Goal: Transaction & Acquisition: Download file/media

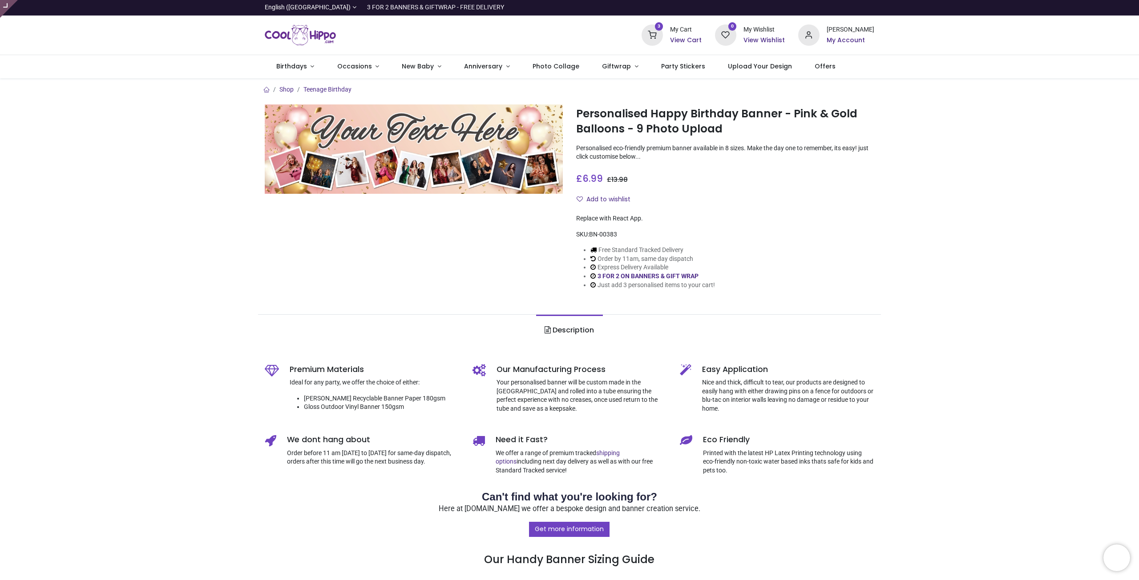
type input "**********"
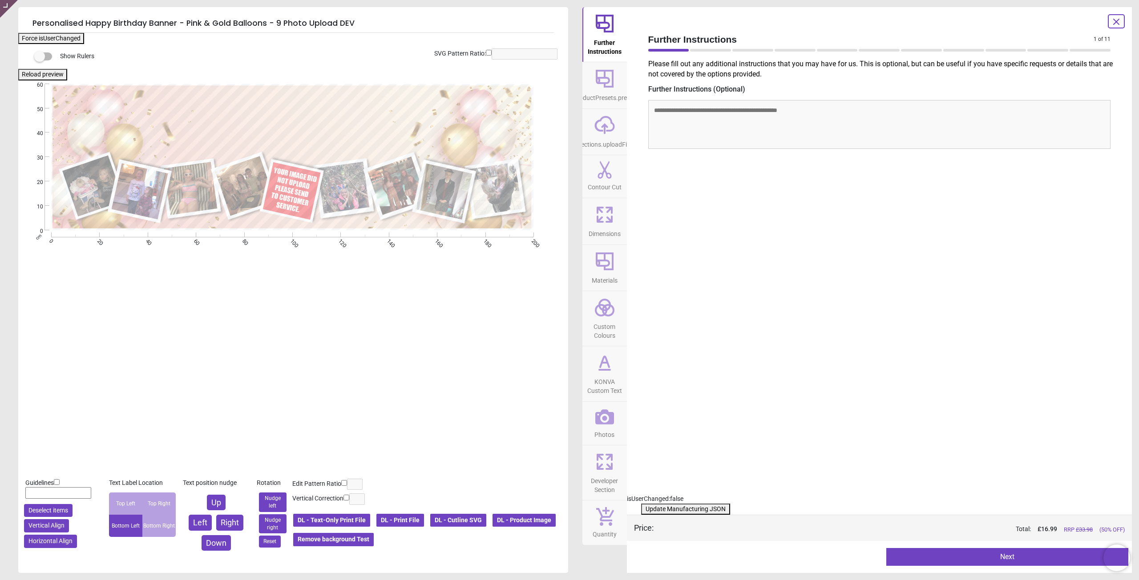
click at [606, 415] on icon at bounding box center [604, 417] width 19 height 19
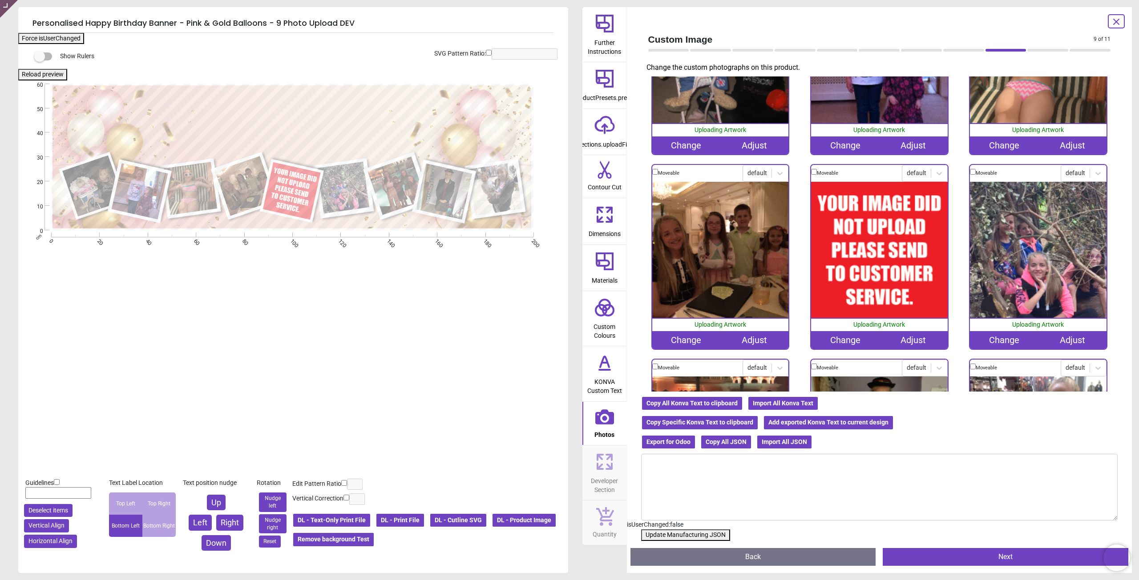
scroll to position [133, 0]
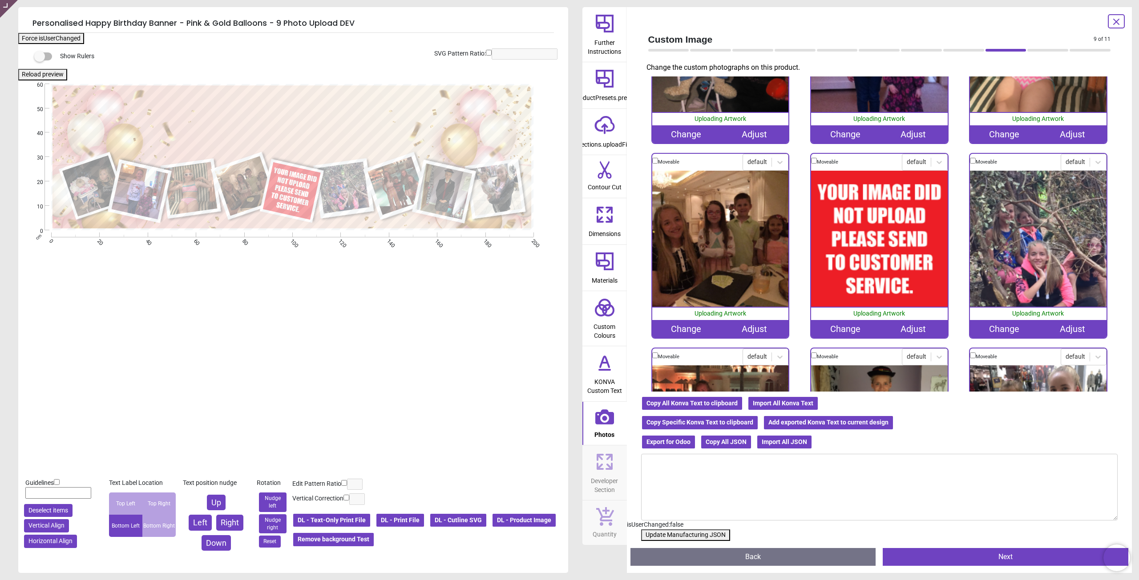
click at [843, 332] on div "Change" at bounding box center [845, 329] width 68 height 18
click at [851, 320] on div "Change" at bounding box center [845, 329] width 68 height 18
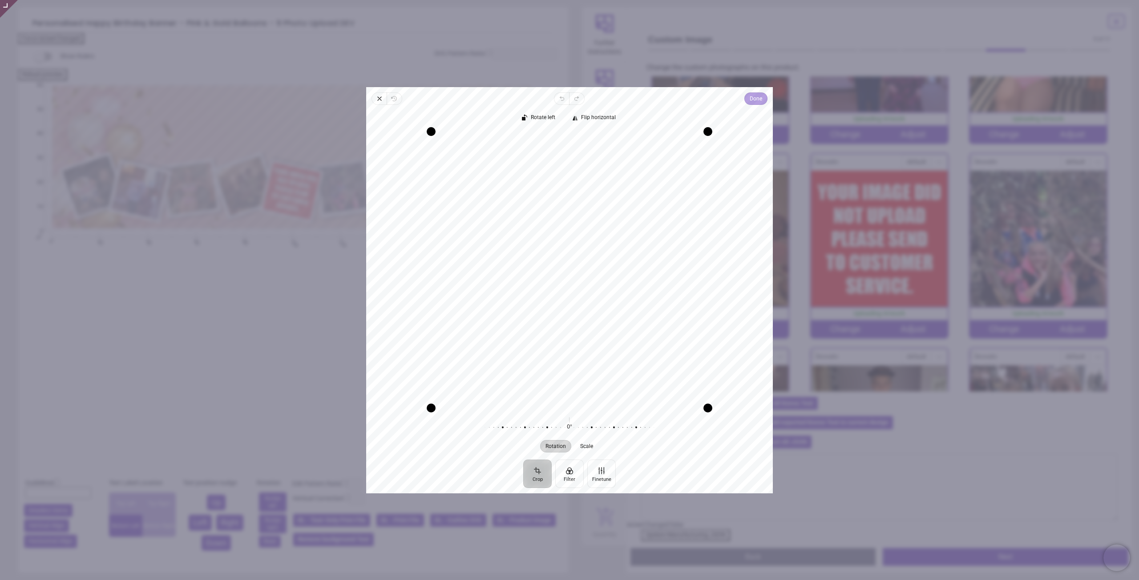
click at [754, 103] on span "Done" at bounding box center [755, 98] width 12 height 11
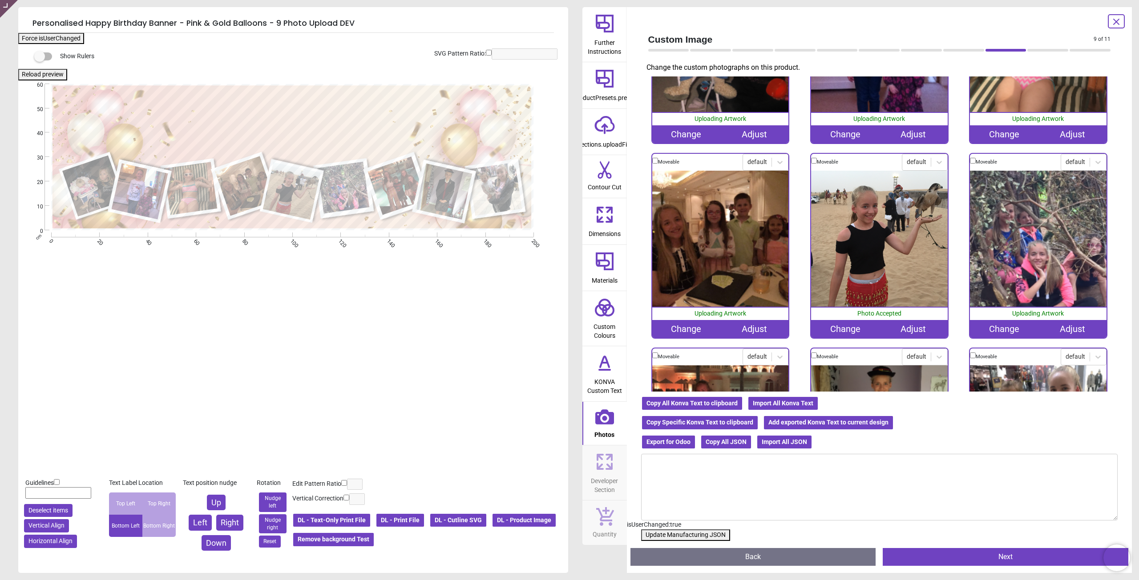
click at [713, 533] on button "Update Manufacturing JSON" at bounding box center [685, 536] width 89 height 12
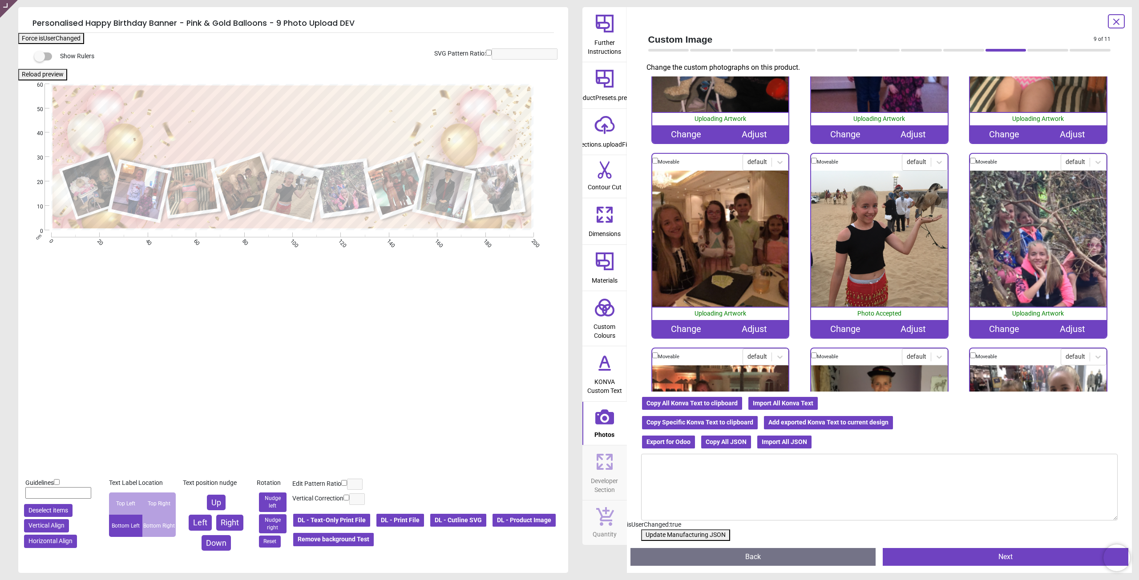
click at [699, 536] on button "Update Manufacturing JSON" at bounding box center [685, 536] width 89 height 12
click at [664, 531] on button "Update Manufacturing JSON" at bounding box center [685, 536] width 89 height 12
click at [666, 532] on button "Update Manufacturing JSON" at bounding box center [685, 536] width 89 height 12
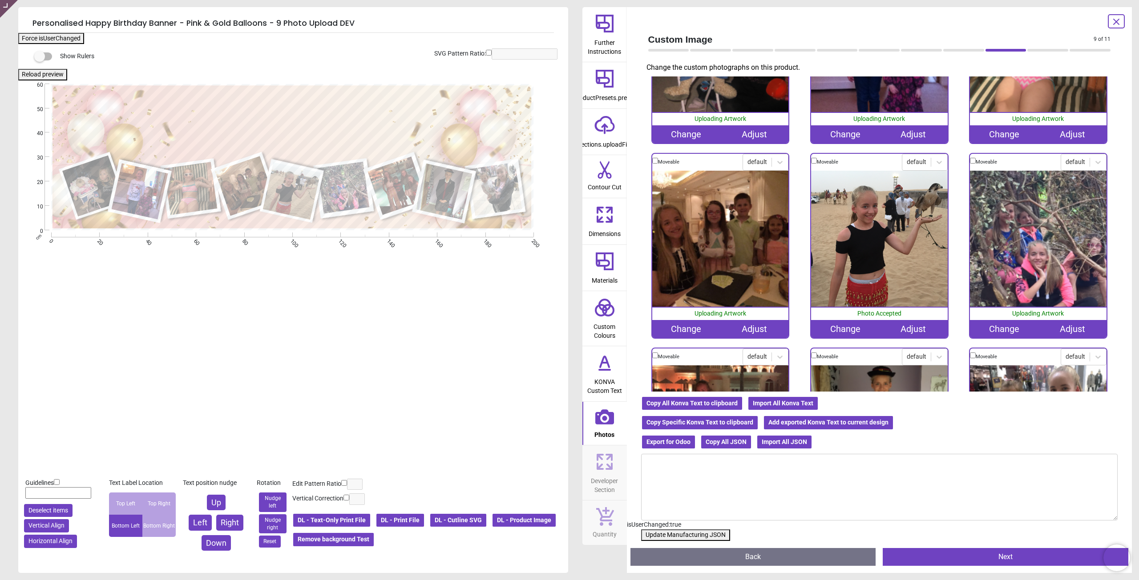
click at [666, 532] on button "Update Manufacturing JSON" at bounding box center [685, 536] width 89 height 12
click at [707, 535] on button "Update Manufacturing JSON" at bounding box center [685, 536] width 89 height 12
drag, startPoint x: 707, startPoint y: 535, endPoint x: 240, endPoint y: 91, distance: 644.9
click at [707, 535] on button "Update Manufacturing JSON" at bounding box center [685, 536] width 89 height 12
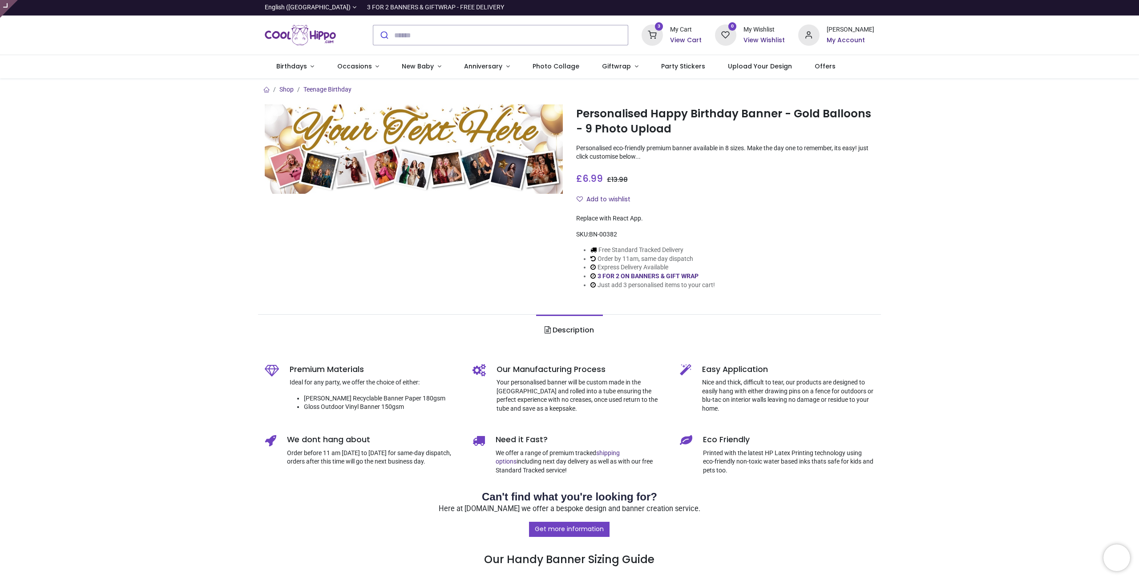
type input "**********"
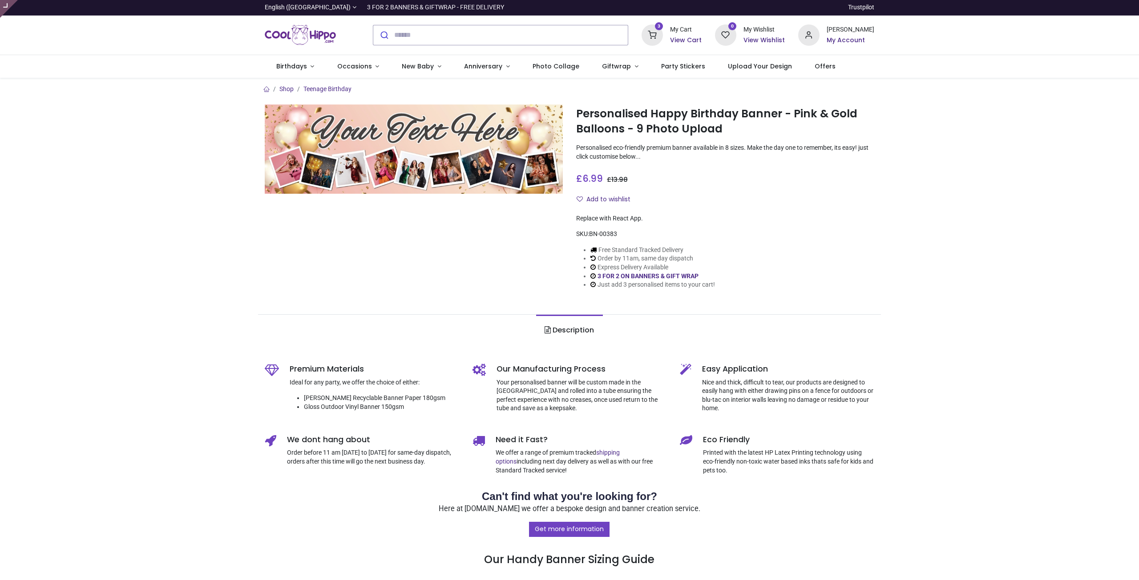
type input "**********"
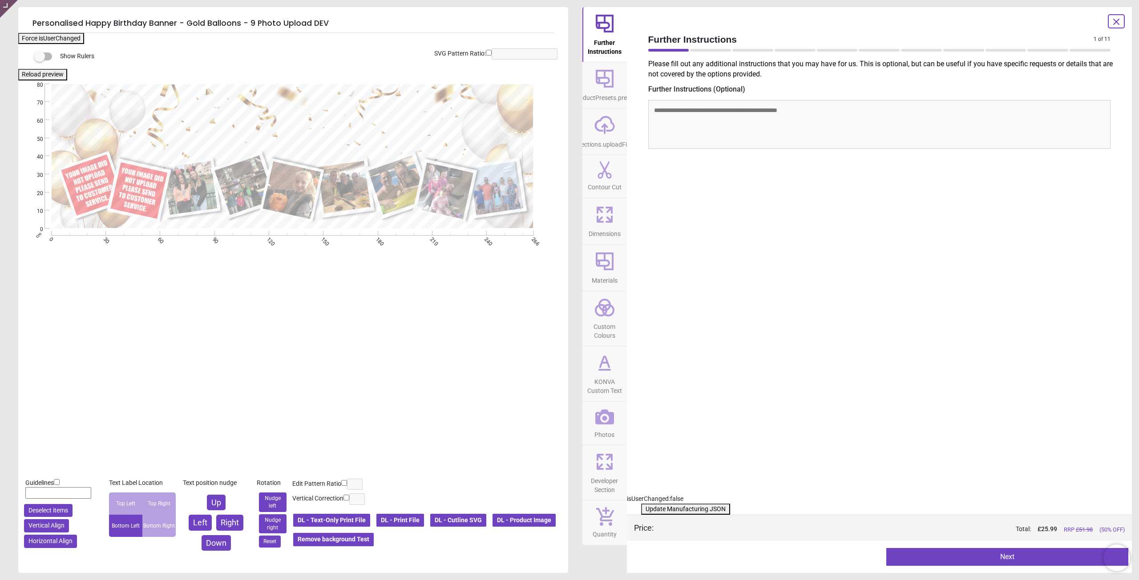
click at [592, 417] on button "Photos" at bounding box center [604, 424] width 44 height 44
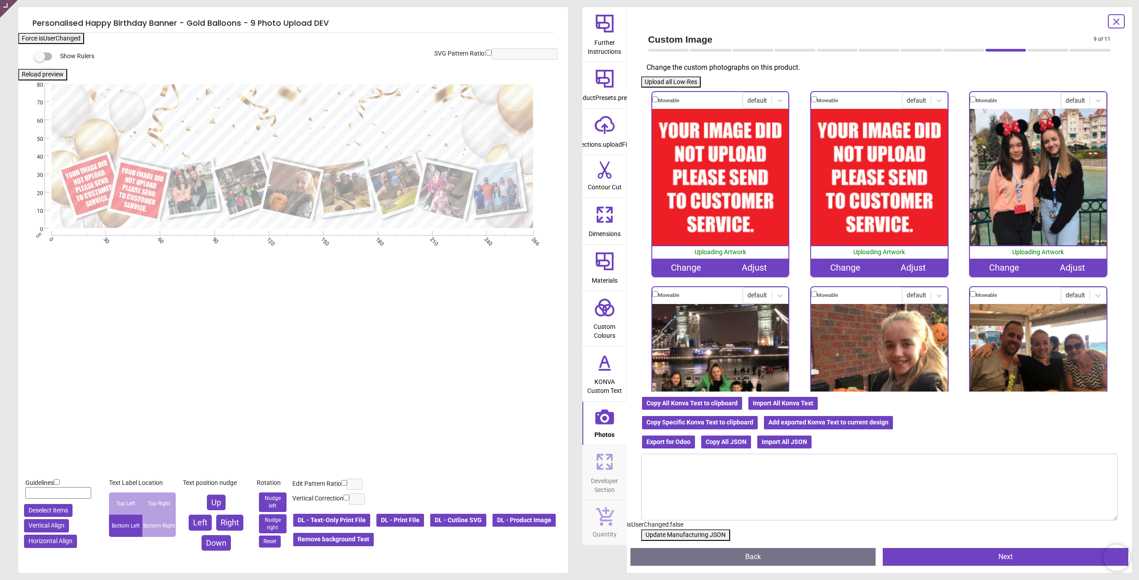
click at [680, 269] on div "Change" at bounding box center [686, 268] width 68 height 18
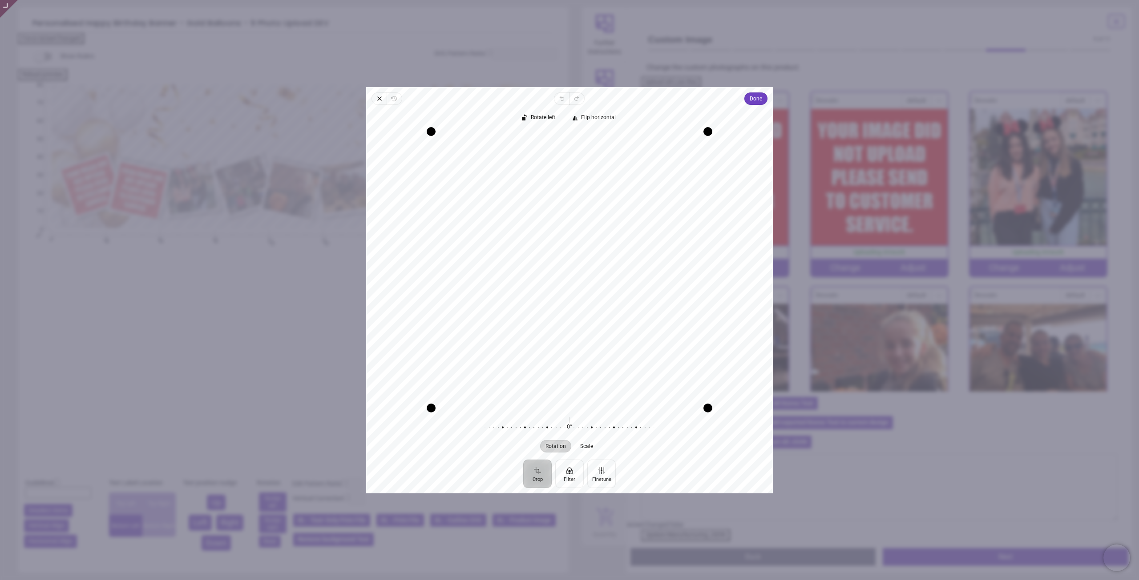
drag, startPoint x: 607, startPoint y: 269, endPoint x: 620, endPoint y: 269, distance: 12.5
click at [611, 267] on div "Recenter" at bounding box center [569, 269] width 392 height 277
click at [760, 100] on span "Done" at bounding box center [755, 98] width 12 height 11
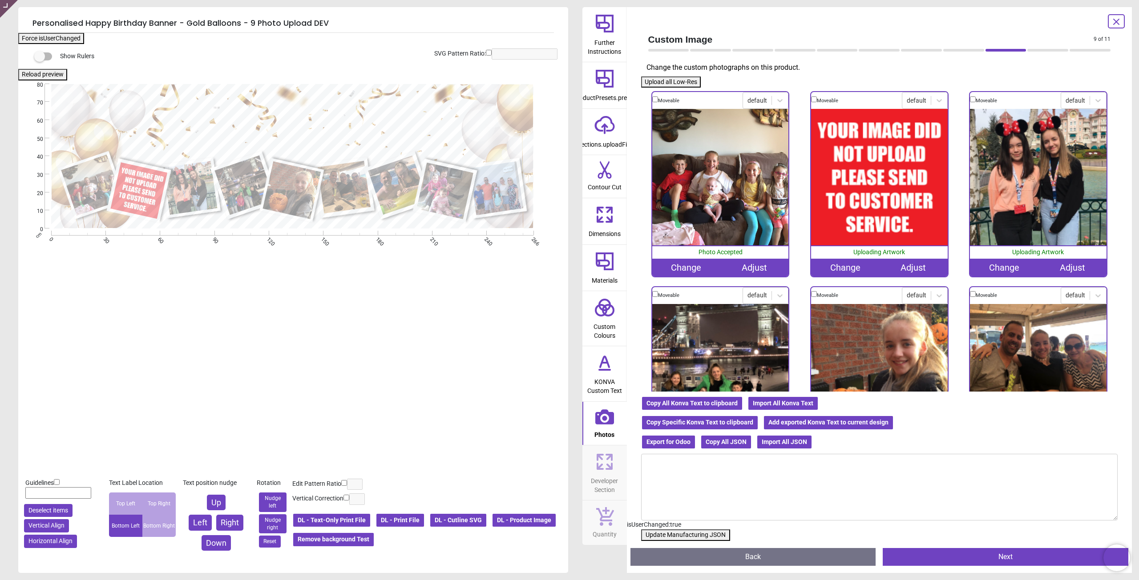
click at [847, 267] on div "Change" at bounding box center [845, 268] width 68 height 18
click at [842, 268] on div "Change" at bounding box center [845, 268] width 68 height 18
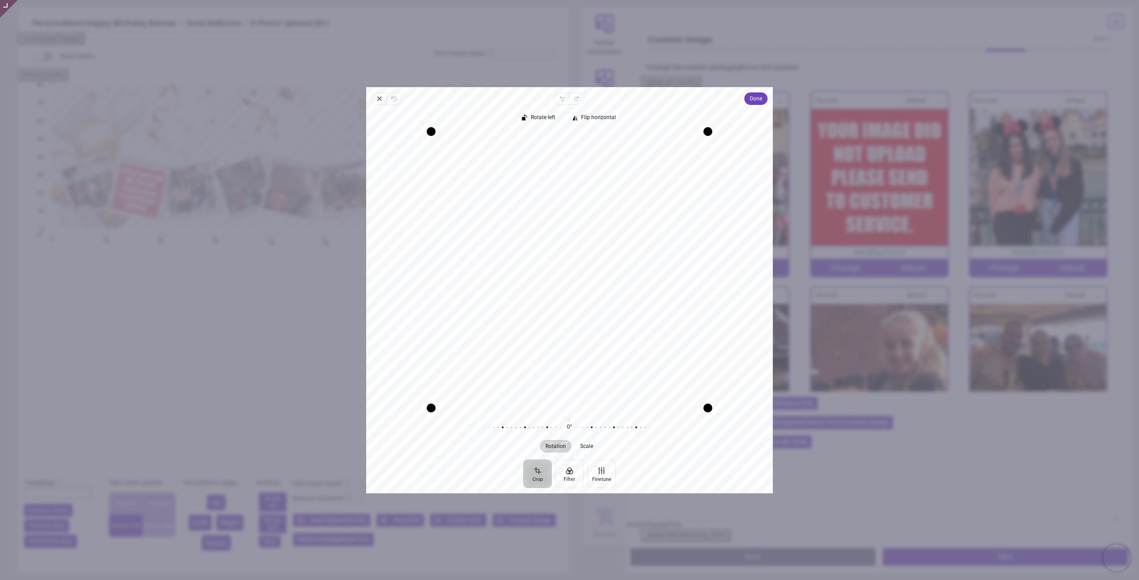
drag, startPoint x: 756, startPoint y: 97, endPoint x: 787, endPoint y: 235, distance: 141.0
click at [756, 98] on span "Done" at bounding box center [755, 98] width 12 height 11
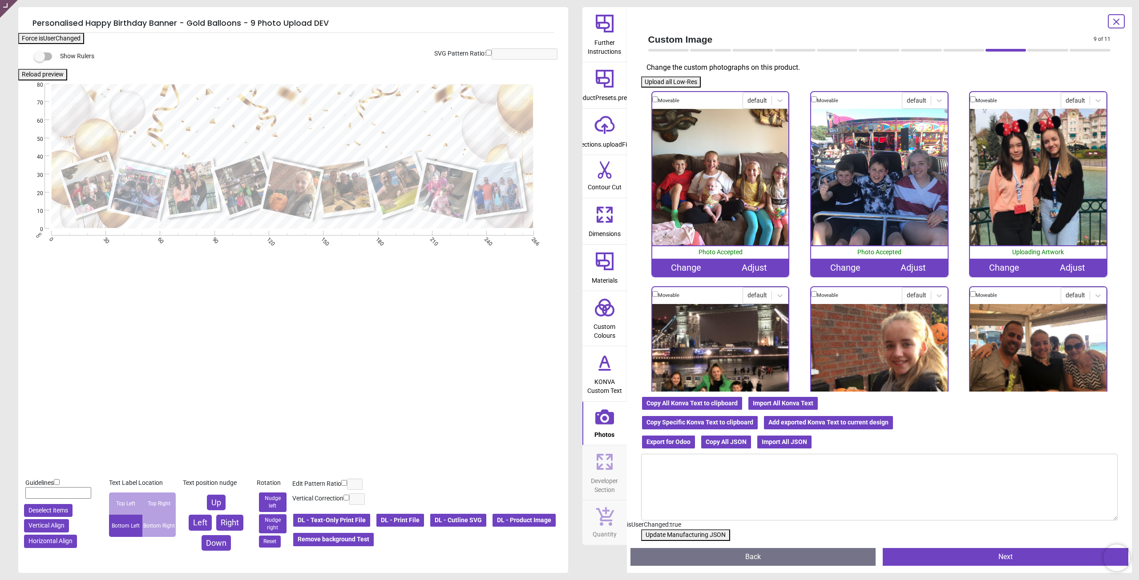
click at [685, 263] on div "Change" at bounding box center [686, 268] width 68 height 18
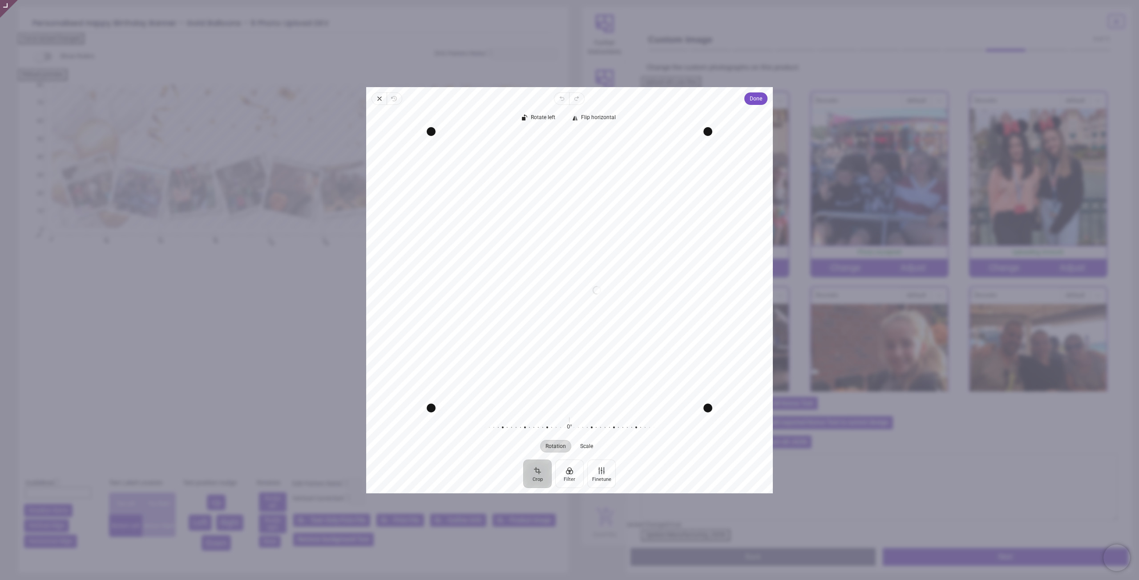
click at [758, 101] on span "Done" at bounding box center [755, 98] width 12 height 11
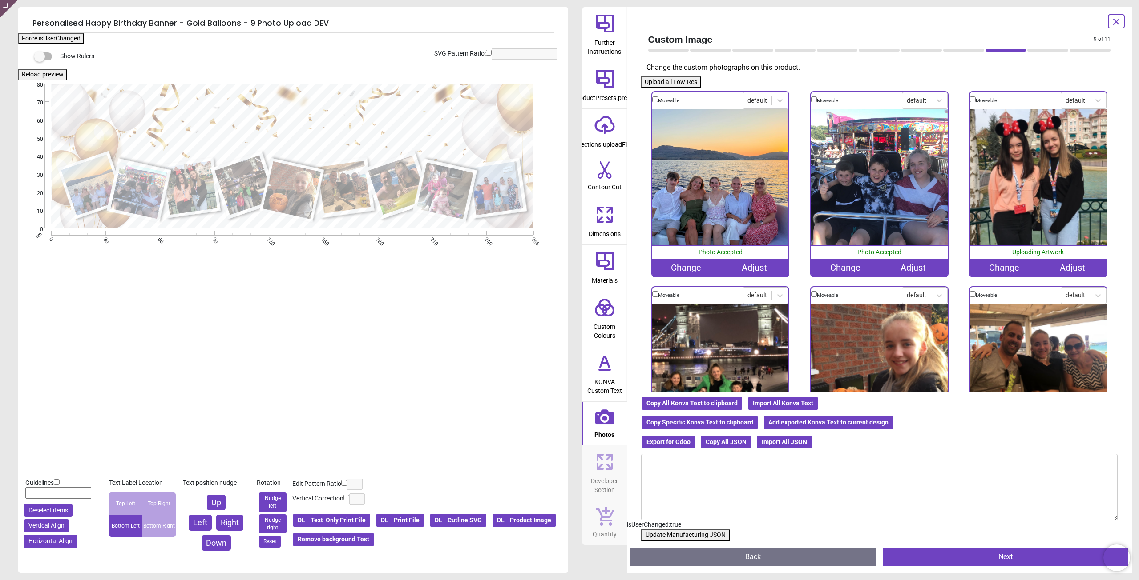
click at [701, 534] on button "Update Manufacturing JSON" at bounding box center [685, 536] width 89 height 12
click at [702, 534] on button "Update Manufacturing JSON" at bounding box center [685, 536] width 89 height 12
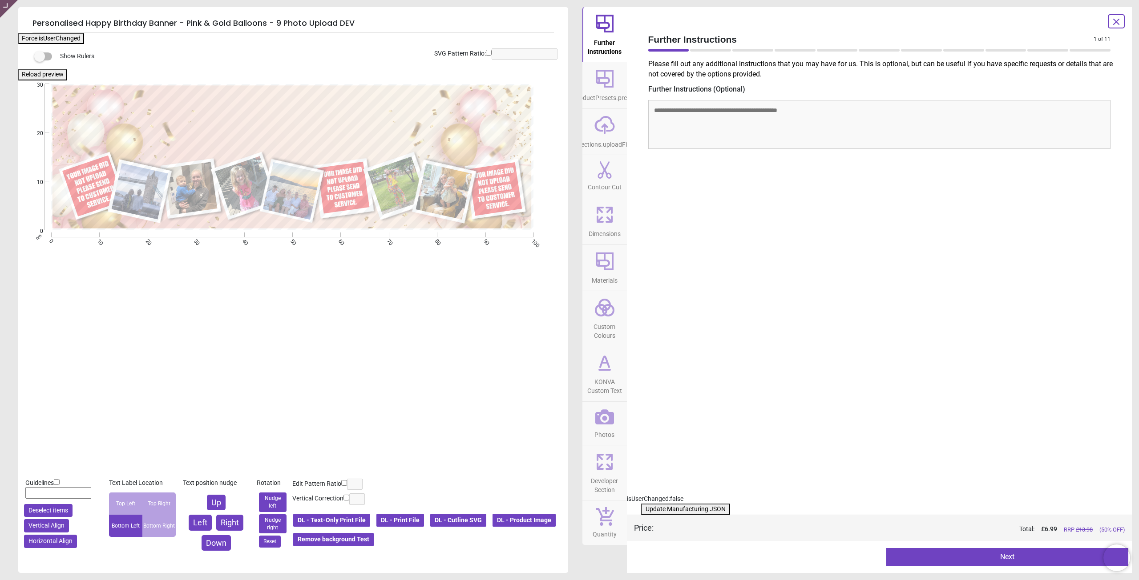
click at [606, 423] on icon at bounding box center [604, 417] width 19 height 15
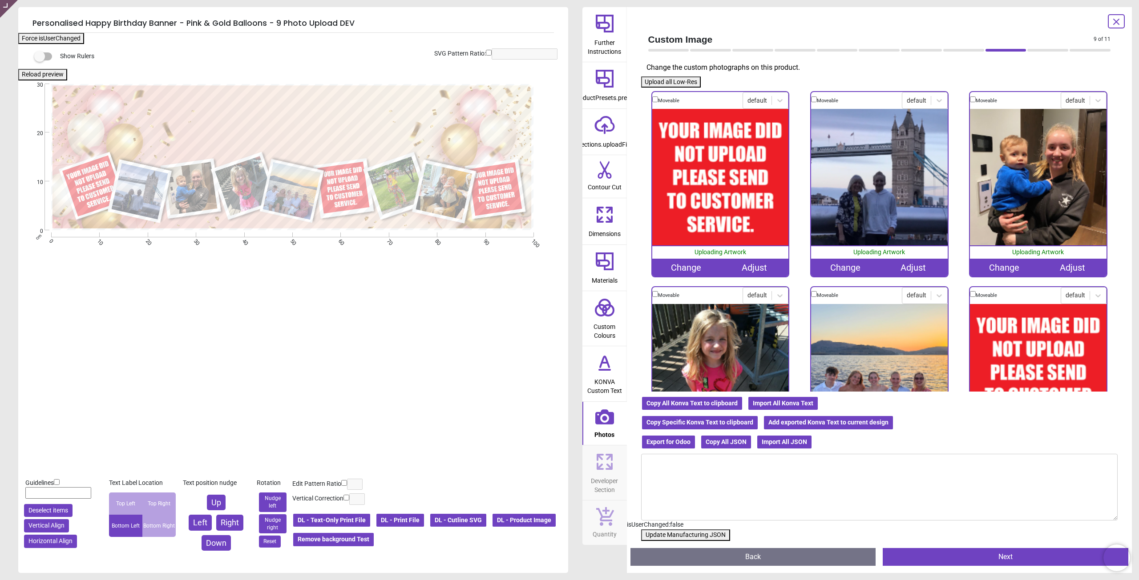
click at [685, 265] on div "Change" at bounding box center [686, 268] width 68 height 18
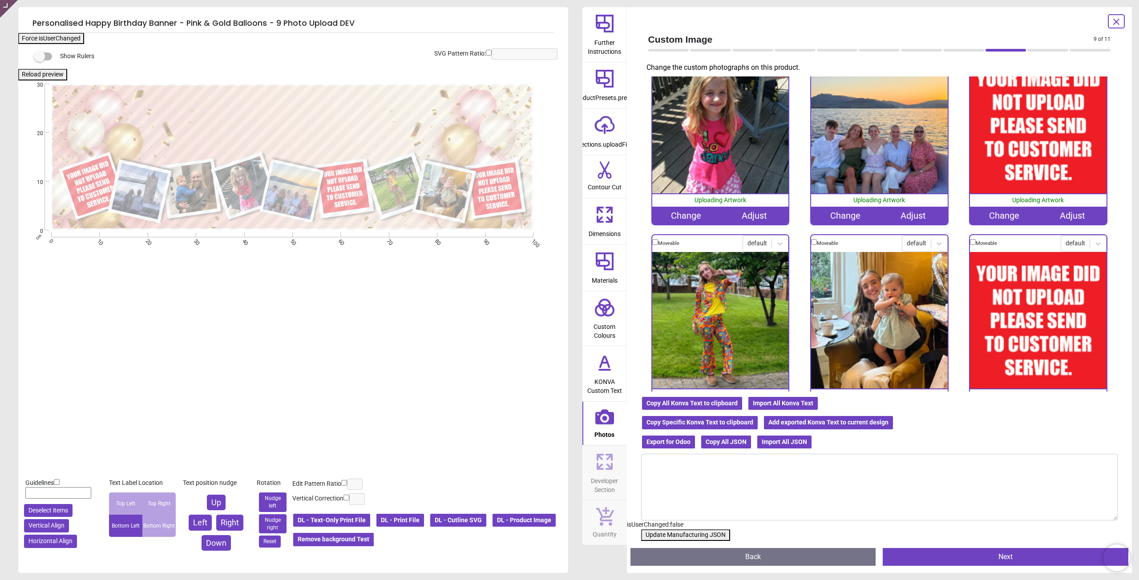
scroll to position [281, 0]
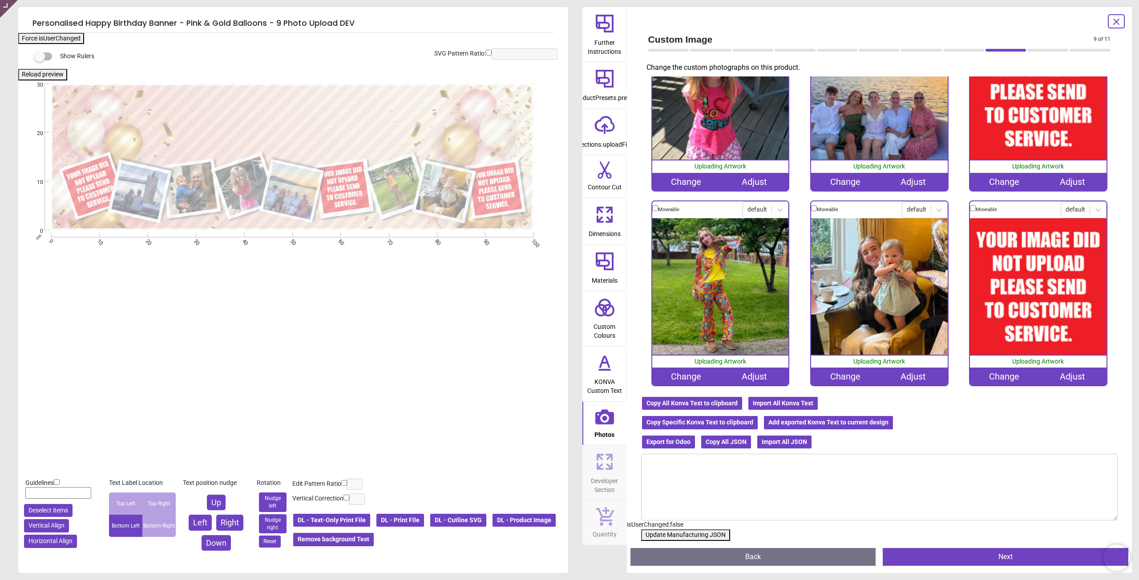
click at [998, 370] on div "Change" at bounding box center [1004, 377] width 68 height 18
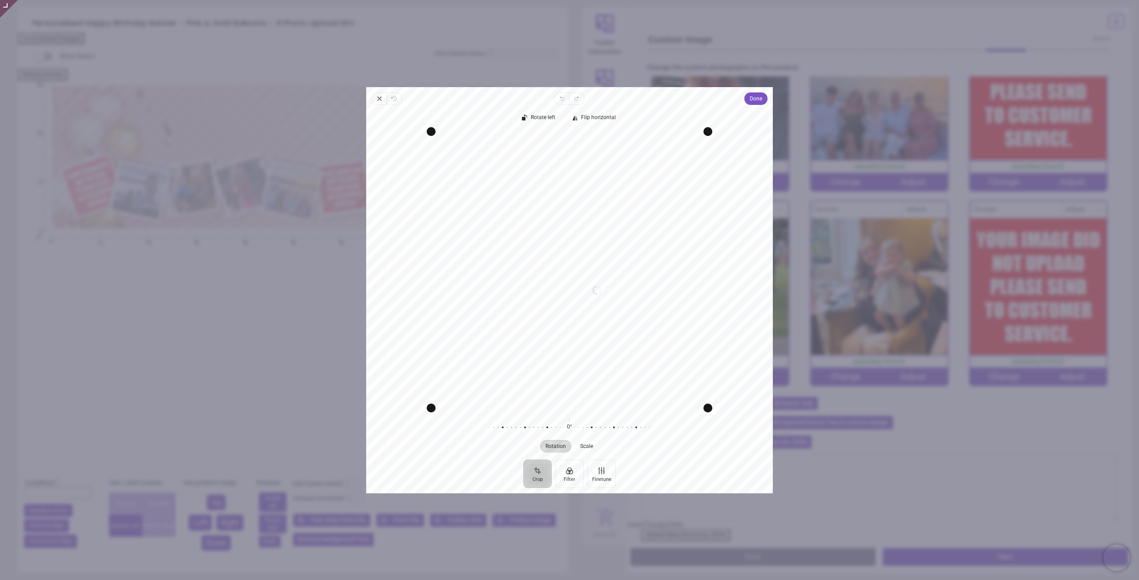
click at [748, 102] on button "Done" at bounding box center [755, 99] width 23 height 12
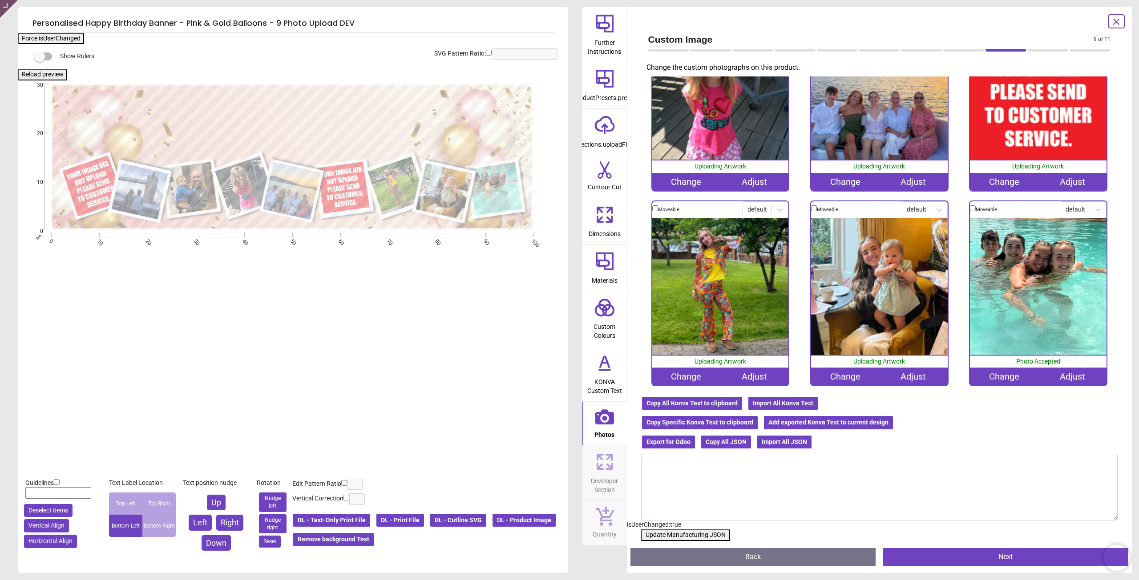
click at [1000, 180] on div "Change" at bounding box center [1004, 182] width 68 height 18
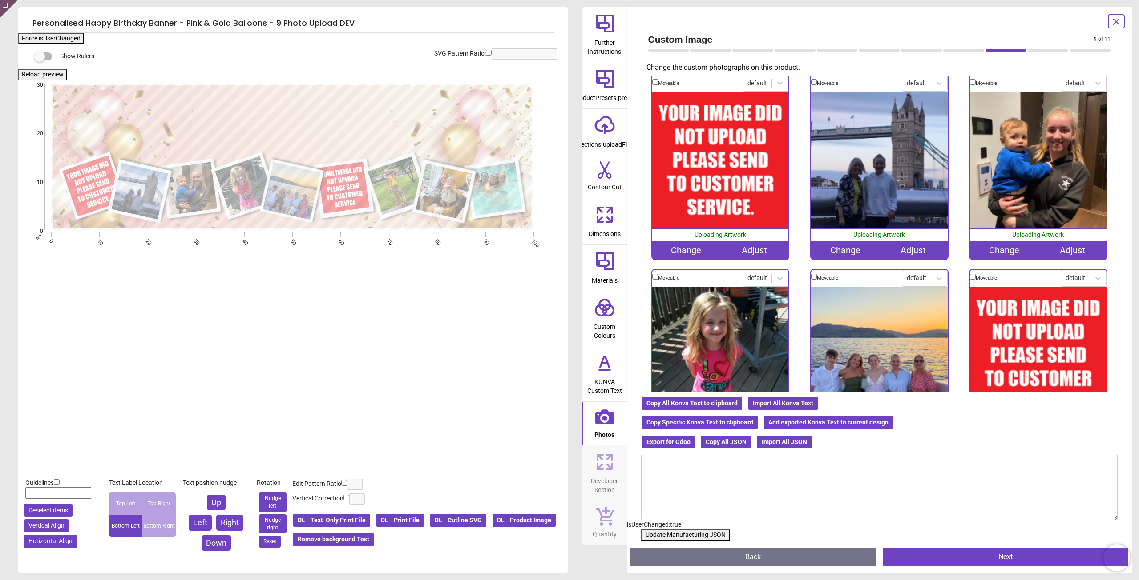
scroll to position [0, 0]
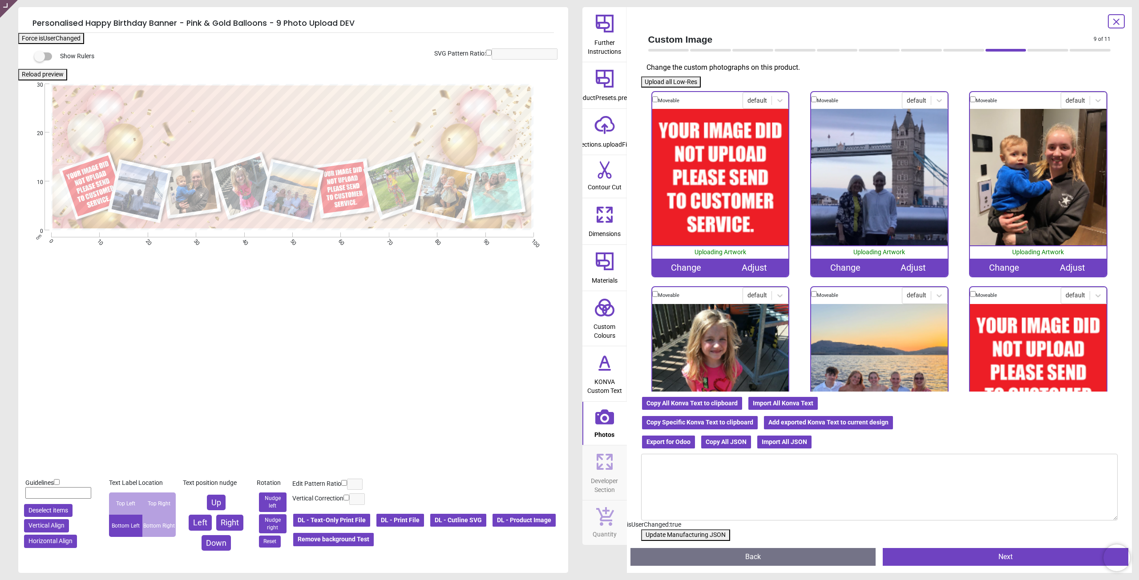
click at [674, 269] on div "Change" at bounding box center [686, 268] width 68 height 18
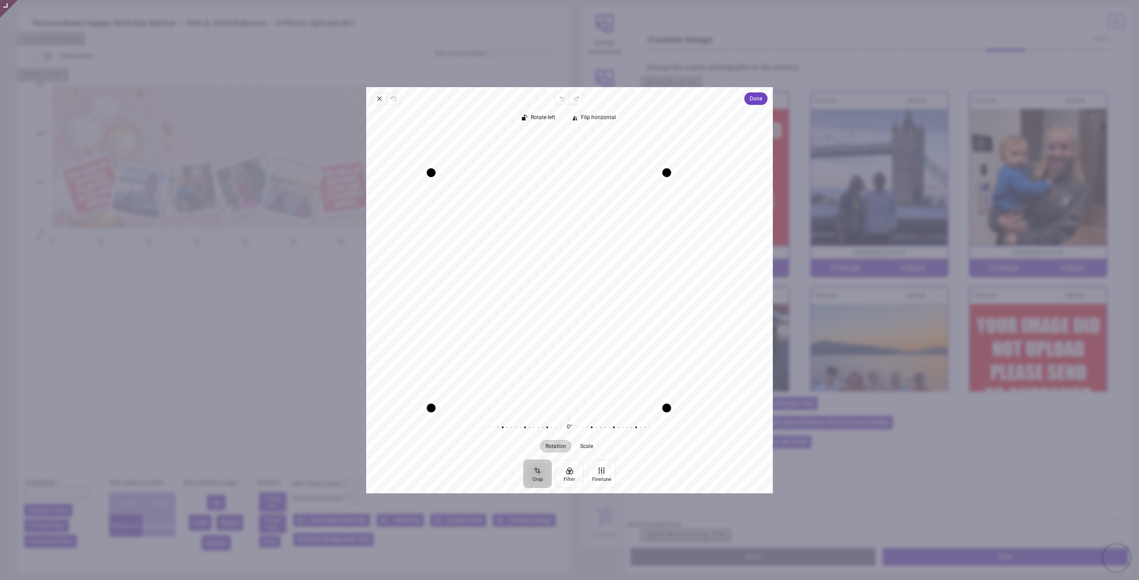
drag, startPoint x: 712, startPoint y: 133, endPoint x: 620, endPoint y: 242, distance: 143.0
click at [671, 176] on div "Drag corner tr" at bounding box center [666, 172] width 9 height 9
drag, startPoint x: 590, startPoint y: 280, endPoint x: 633, endPoint y: 200, distance: 90.7
click at [573, 263] on div "Recenter" at bounding box center [569, 269] width 392 height 277
click at [750, 101] on span "Done" at bounding box center [755, 98] width 12 height 11
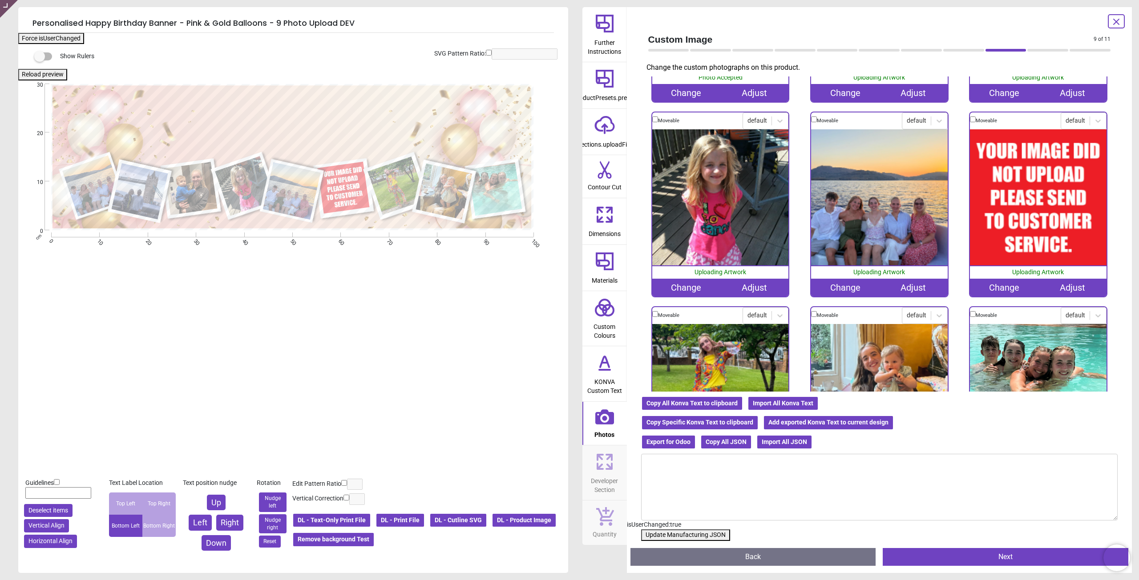
scroll to position [178, 0]
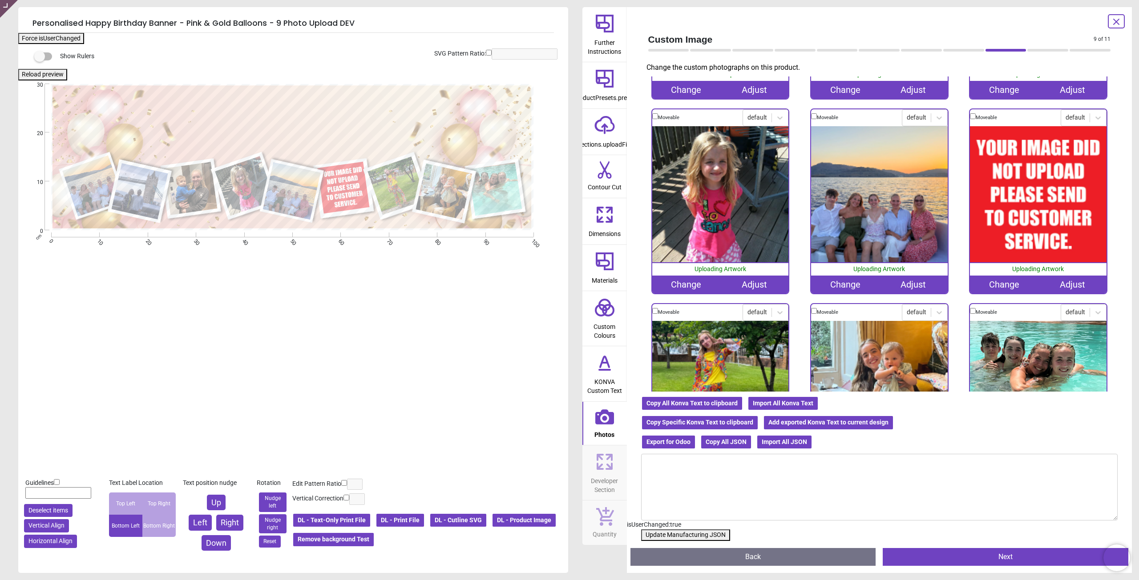
click at [1002, 282] on div "Change" at bounding box center [1004, 285] width 68 height 18
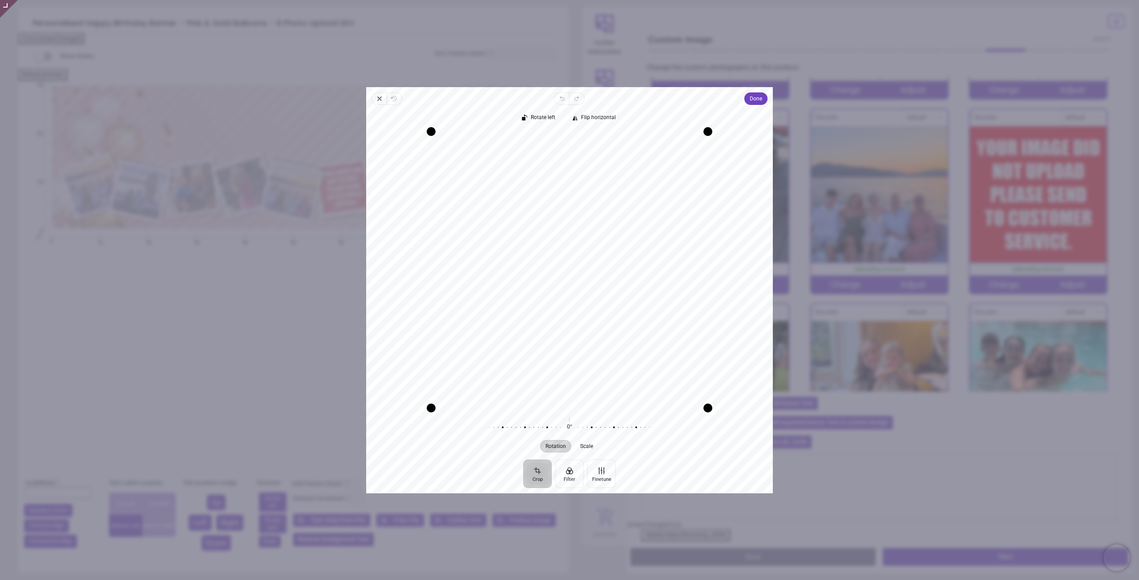
click at [758, 98] on span "Done" at bounding box center [755, 98] width 12 height 11
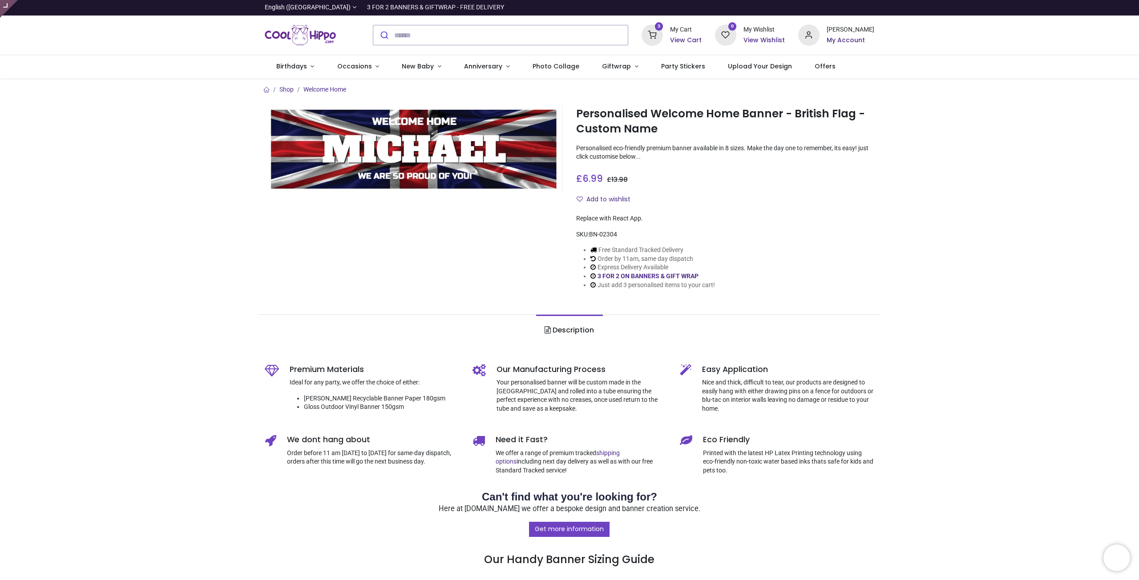
type input "**********"
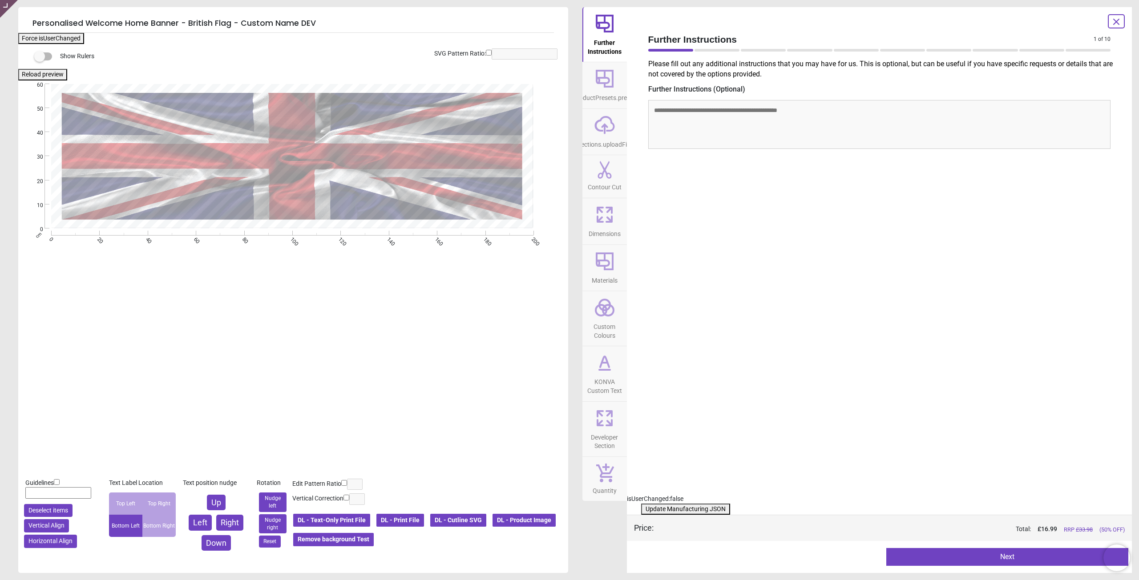
click at [594, 378] on span "KONVA Custom Text" at bounding box center [604, 385] width 43 height 22
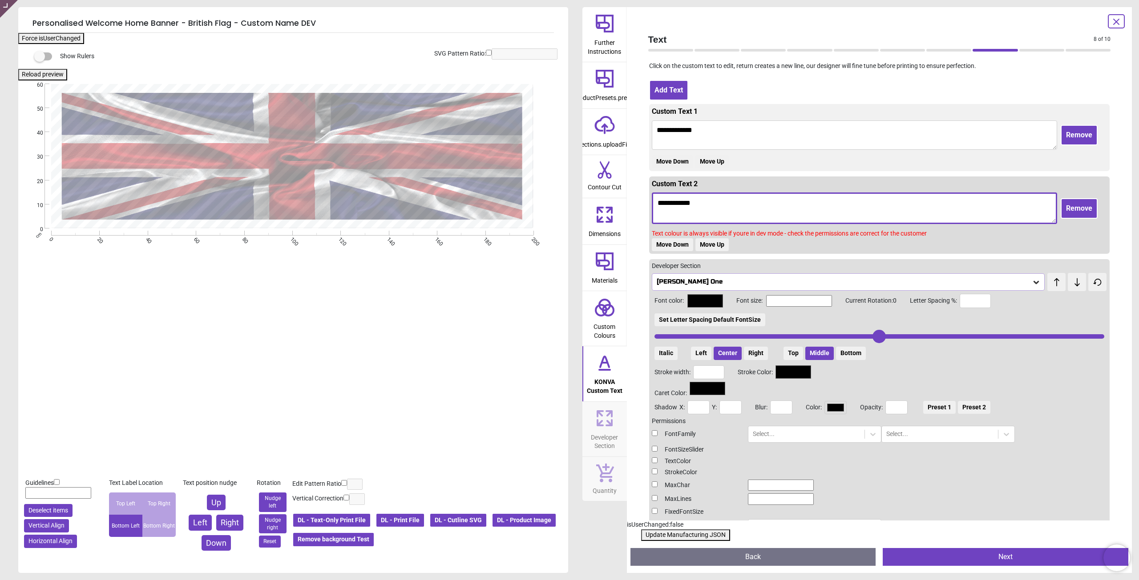
click at [733, 212] on textarea "**********" at bounding box center [854, 209] width 405 height 32
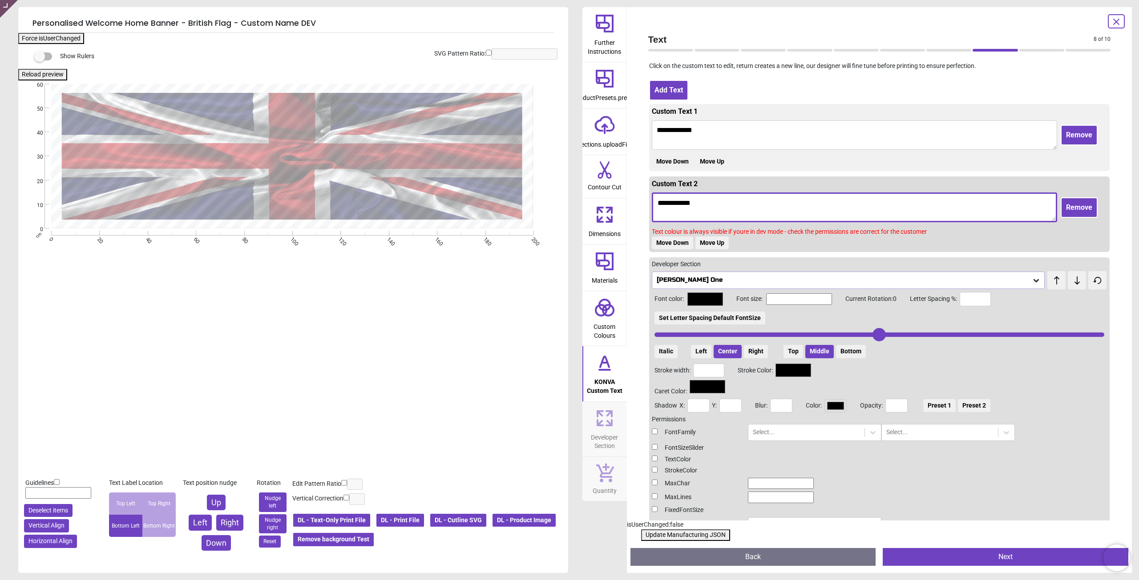
type input "*******"
type input "**"
type input "*******"
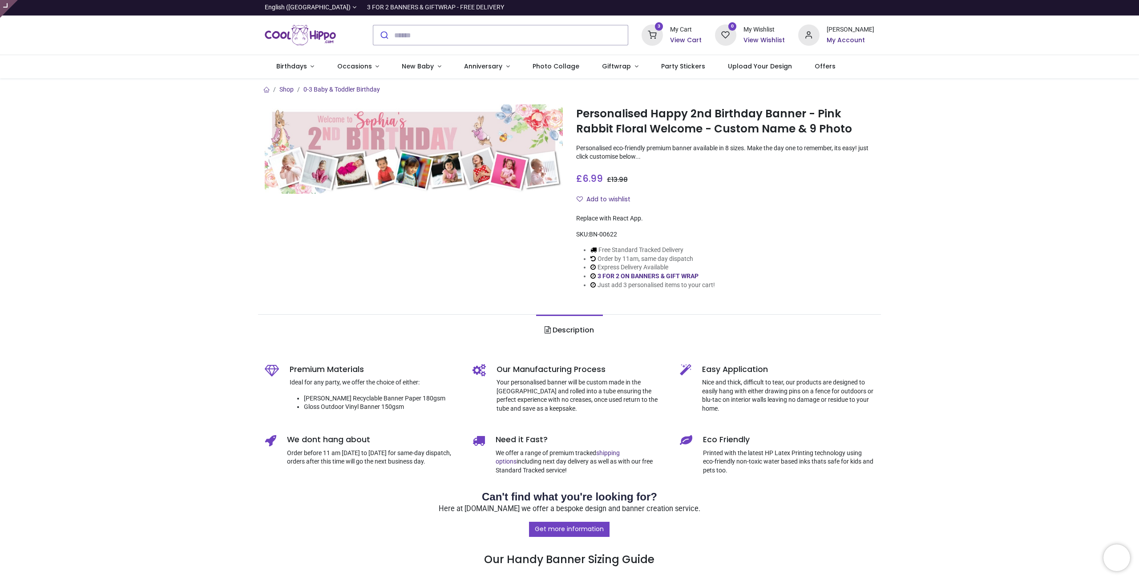
type input "**********"
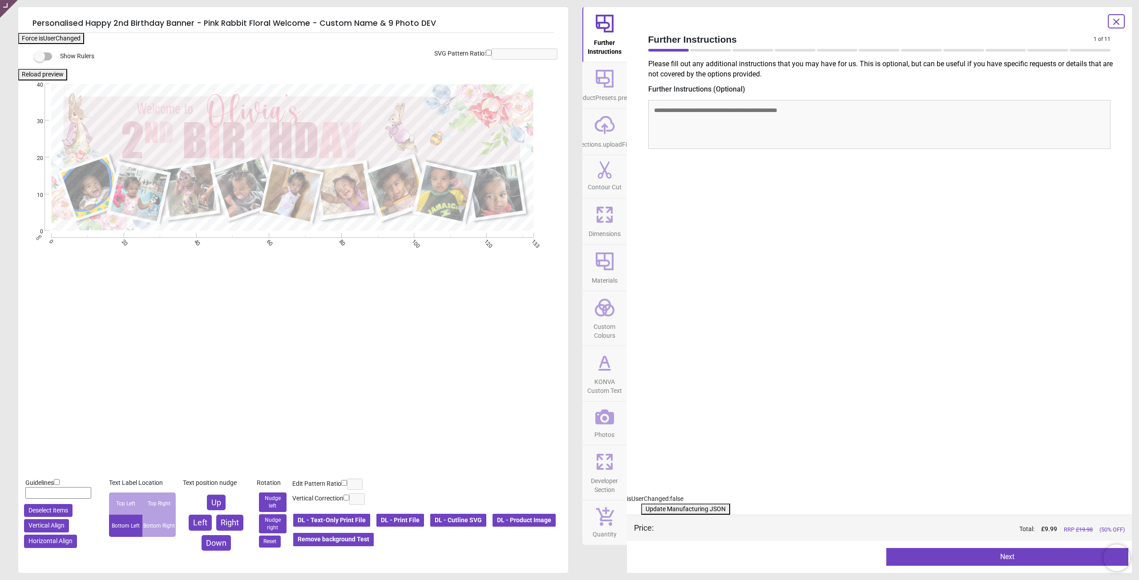
click at [606, 379] on span "KONVA Custom Text" at bounding box center [604, 385] width 43 height 22
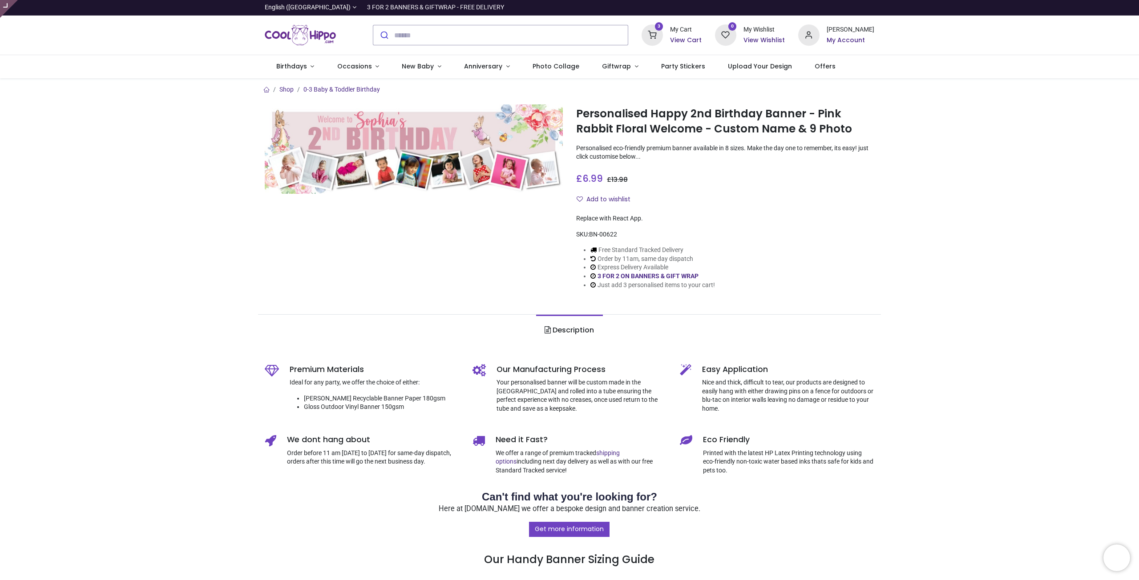
type input "**********"
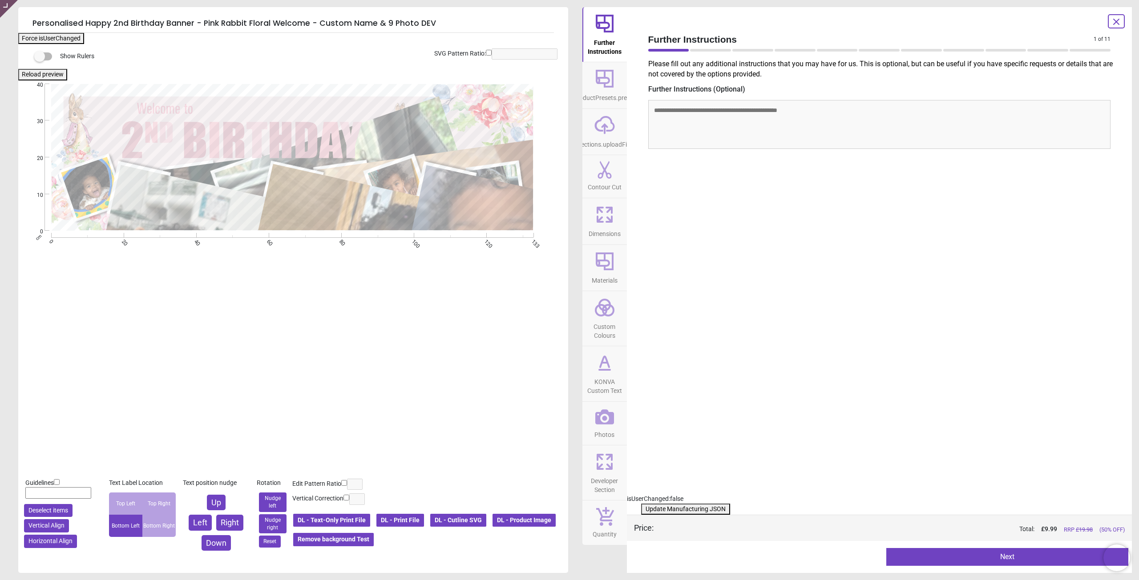
click at [606, 467] on icon at bounding box center [604, 461] width 21 height 21
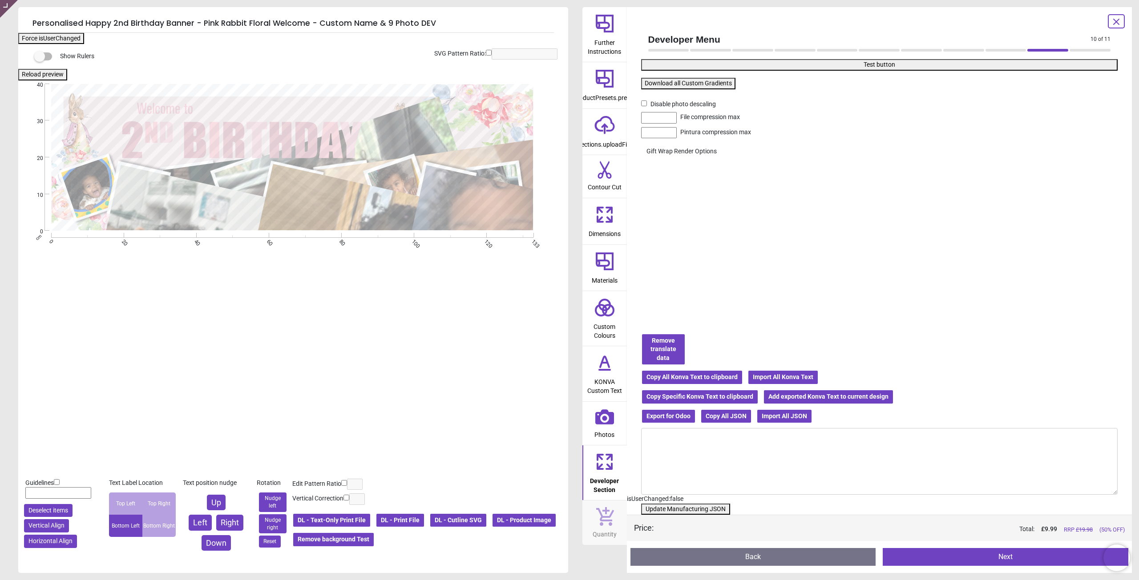
click at [666, 345] on button "Remove translate data" at bounding box center [663, 350] width 44 height 32
click at [676, 342] on button "Remove translate data" at bounding box center [663, 350] width 44 height 32
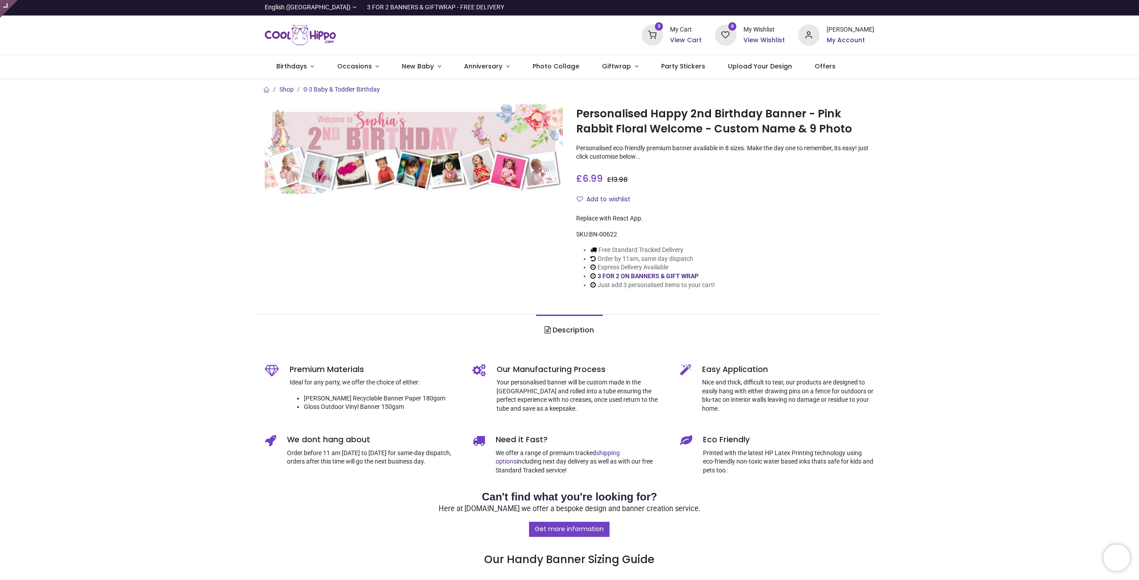
type input "**********"
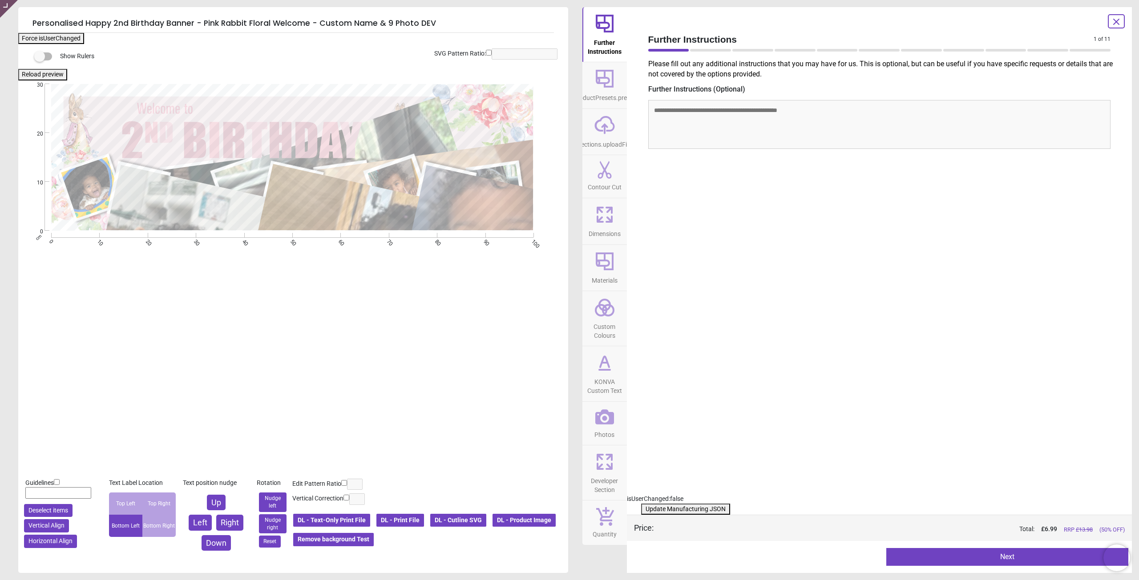
click at [1117, 22] on icon at bounding box center [1116, 21] width 11 height 11
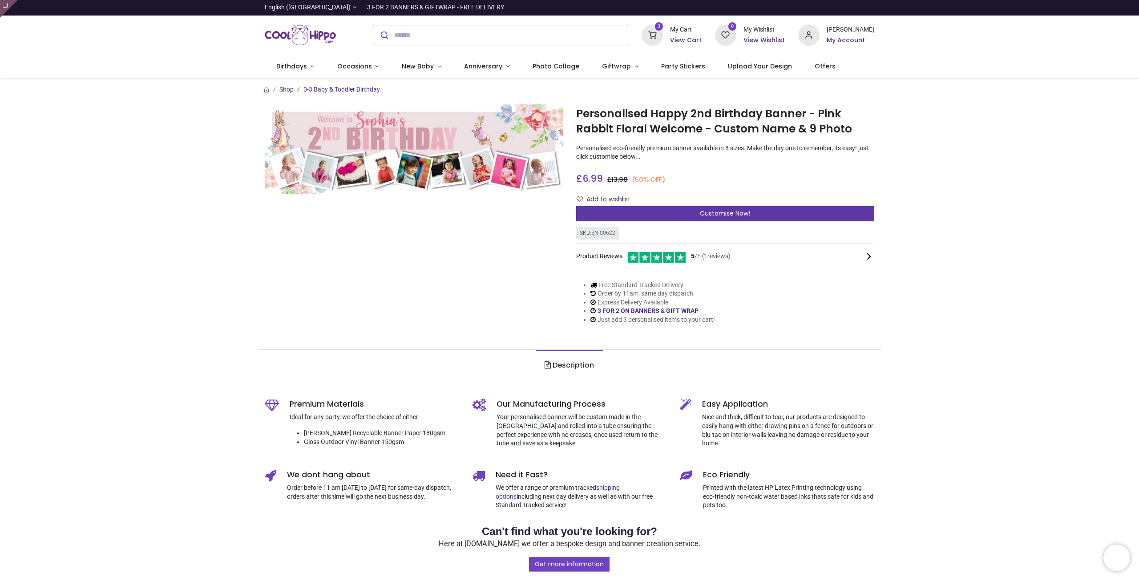
click at [670, 212] on div "Customise Now!" at bounding box center [725, 213] width 298 height 15
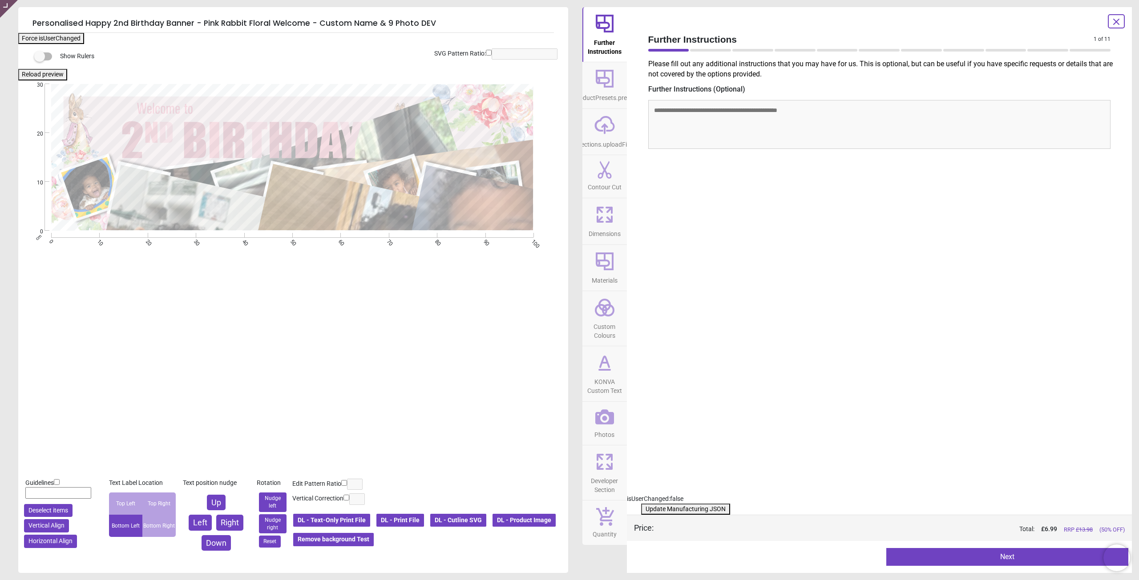
click at [1119, 20] on icon at bounding box center [1116, 21] width 11 height 11
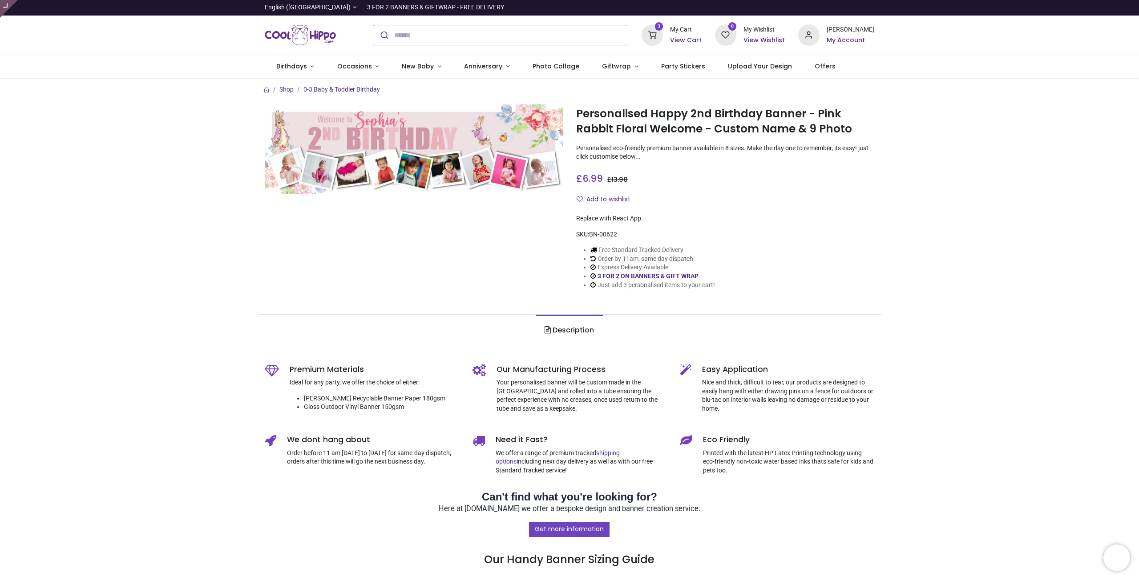
type input "**********"
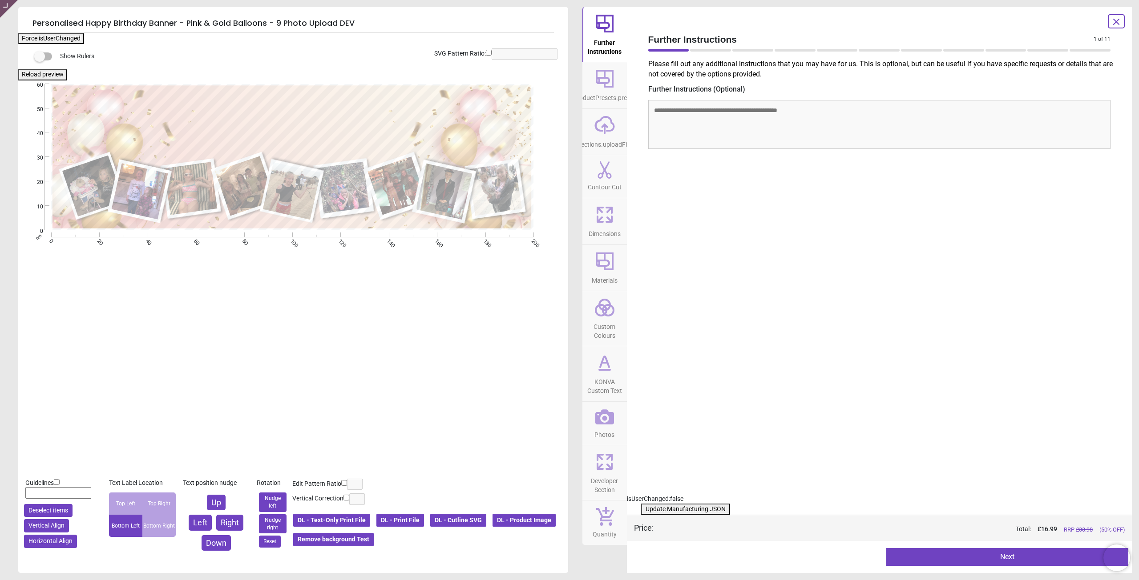
click at [491, 528] on button "DL - Product Image" at bounding box center [523, 520] width 65 height 15
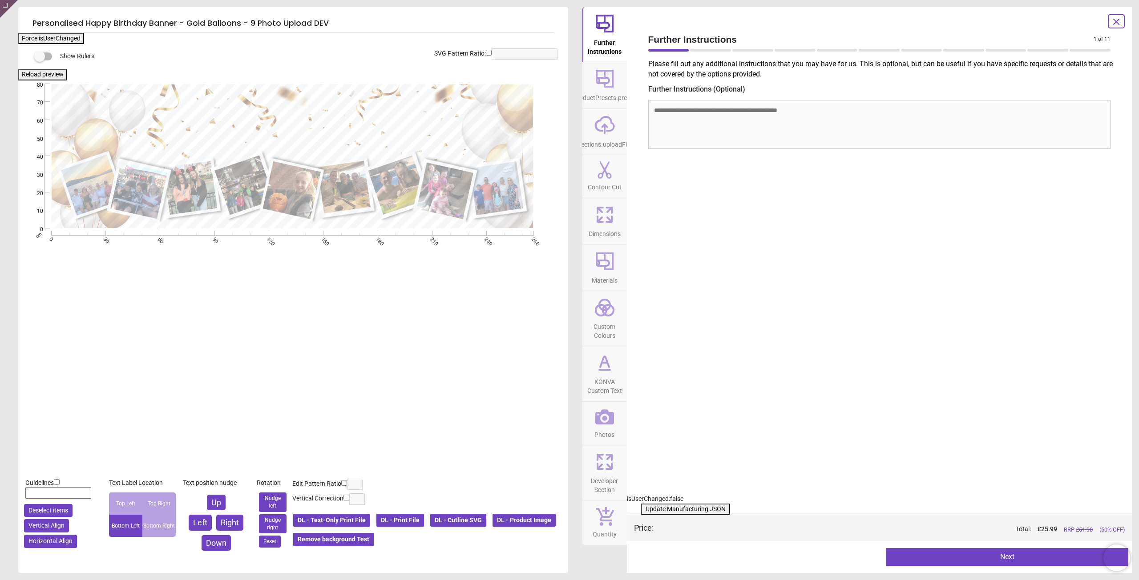
click at [491, 528] on button "DL - Product Image" at bounding box center [523, 520] width 65 height 15
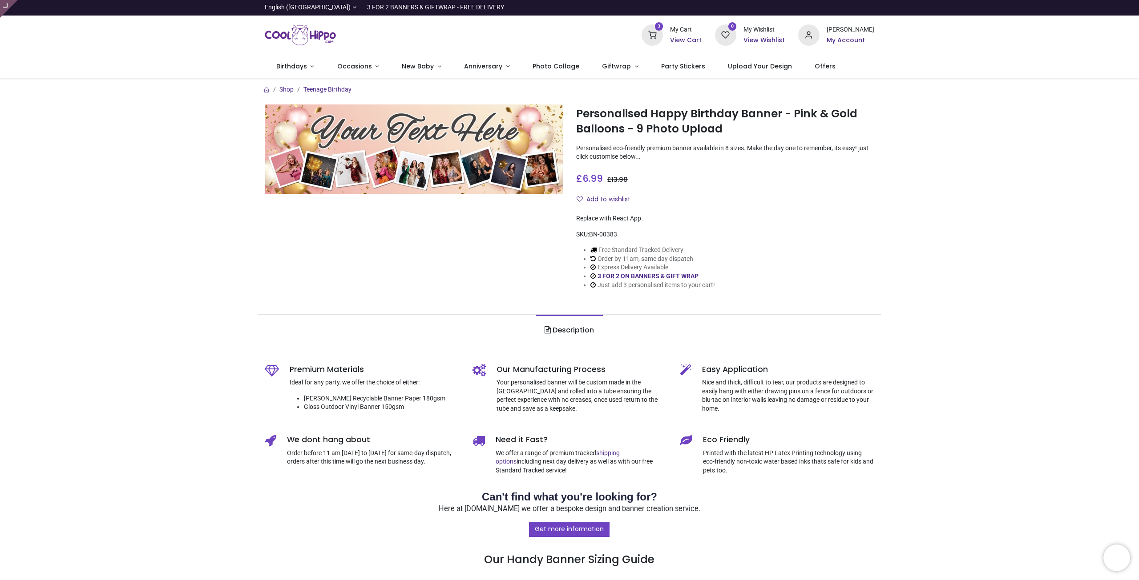
type input "**********"
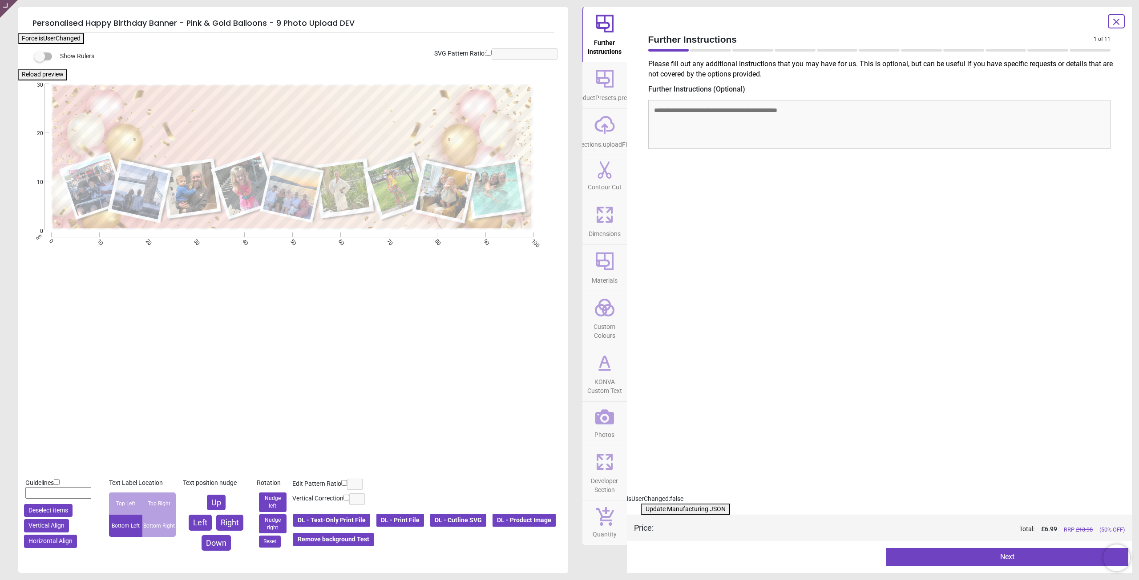
drag, startPoint x: 460, startPoint y: 310, endPoint x: 451, endPoint y: 322, distance: 14.0
click at [460, 310] on div "Guidelines * Deselect items Vertical Align Horizontal Align Text Label Location…" at bounding box center [292, 374] width 548 height 580
click at [491, 528] on button "DL - Product Image" at bounding box center [523, 520] width 65 height 15
